Goal: Find specific page/section: Find specific page/section

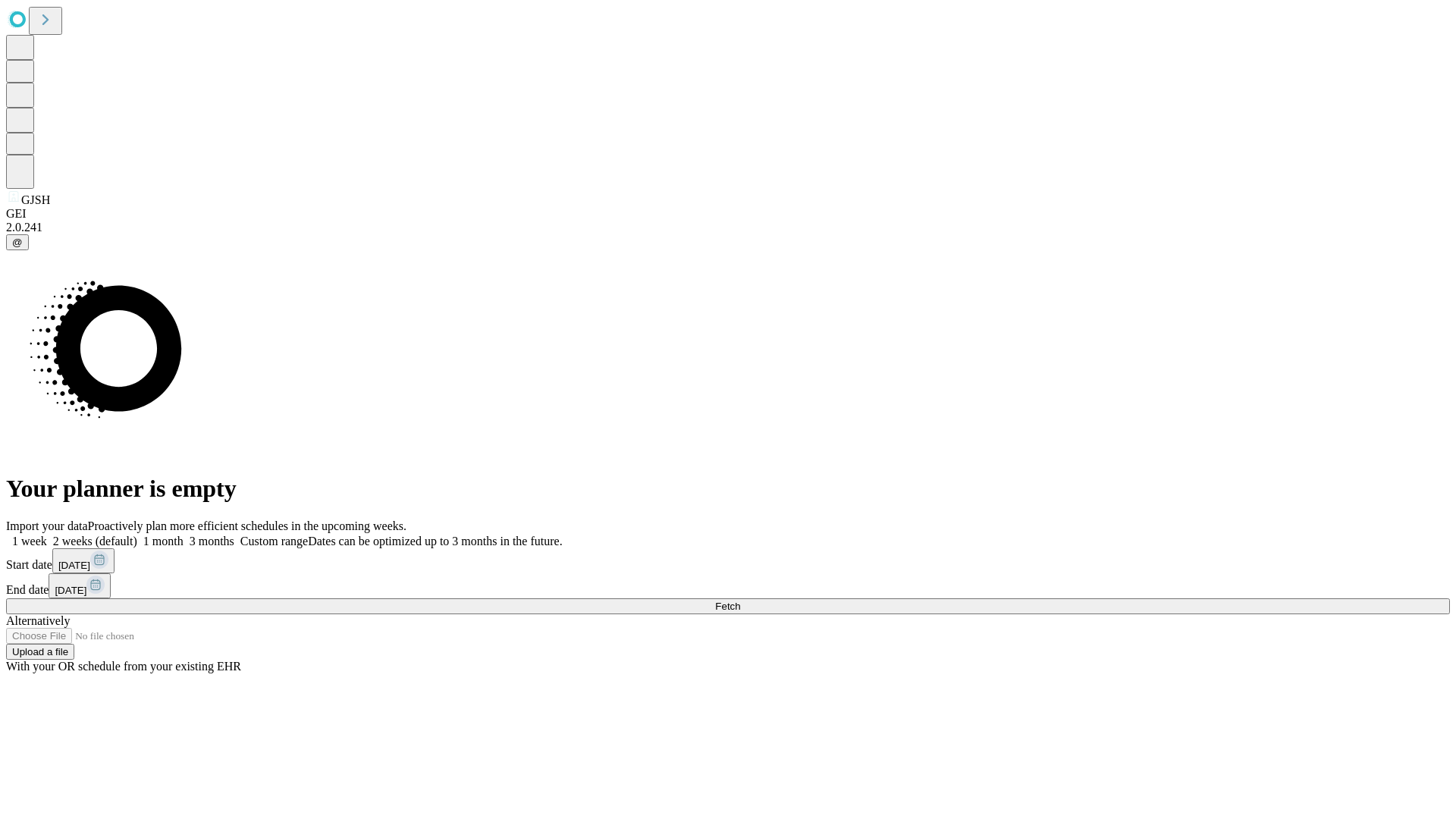
click at [740, 600] on span "Fetch" at bounding box center [727, 606] width 25 height 11
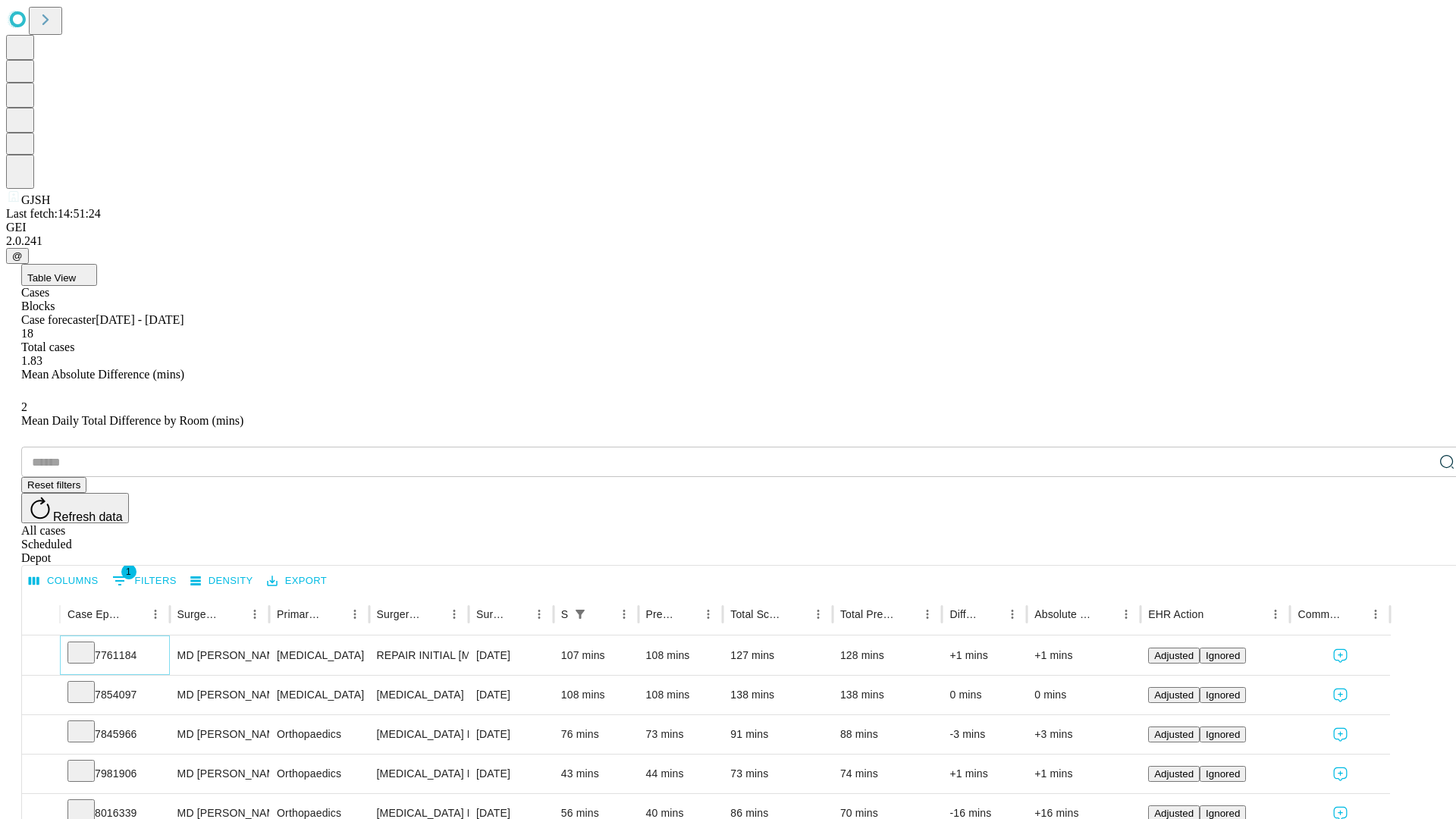
click at [88, 644] on icon at bounding box center [81, 651] width 15 height 15
